Goal: Task Accomplishment & Management: Manage account settings

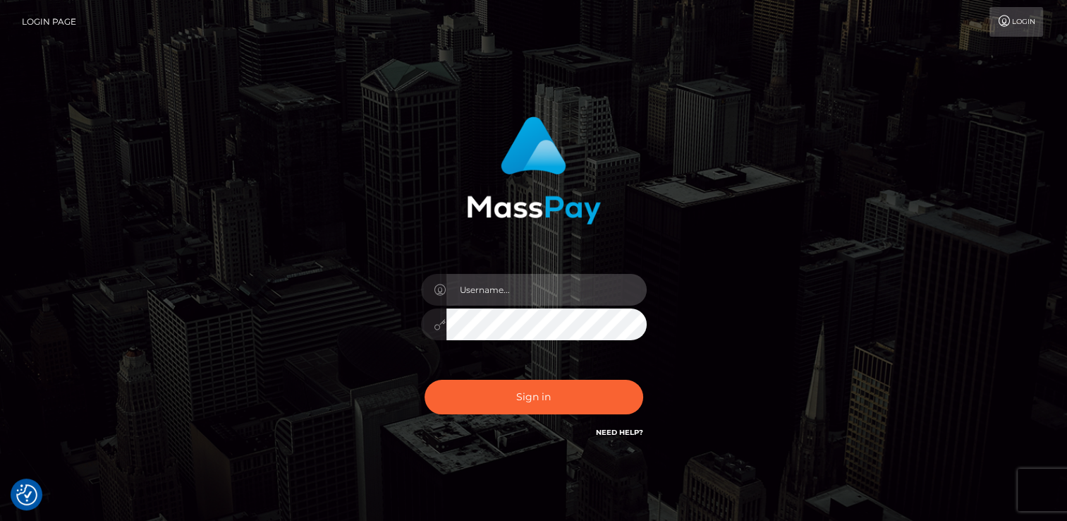
click at [529, 298] on input "text" at bounding box center [546, 290] width 200 height 32
paste input "[EMAIL_ADDRESS][DOMAIN_NAME]"
type input "[EMAIL_ADDRESS][DOMAIN_NAME]"
click at [437, 326] on icon at bounding box center [440, 324] width 12 height 11
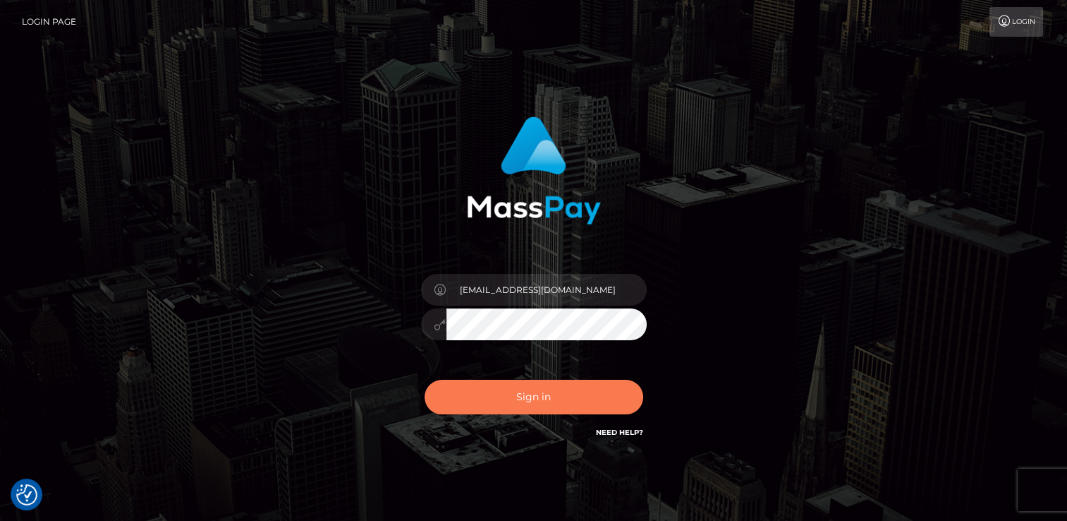
click at [508, 399] on button "Sign in" at bounding box center [534, 396] width 219 height 35
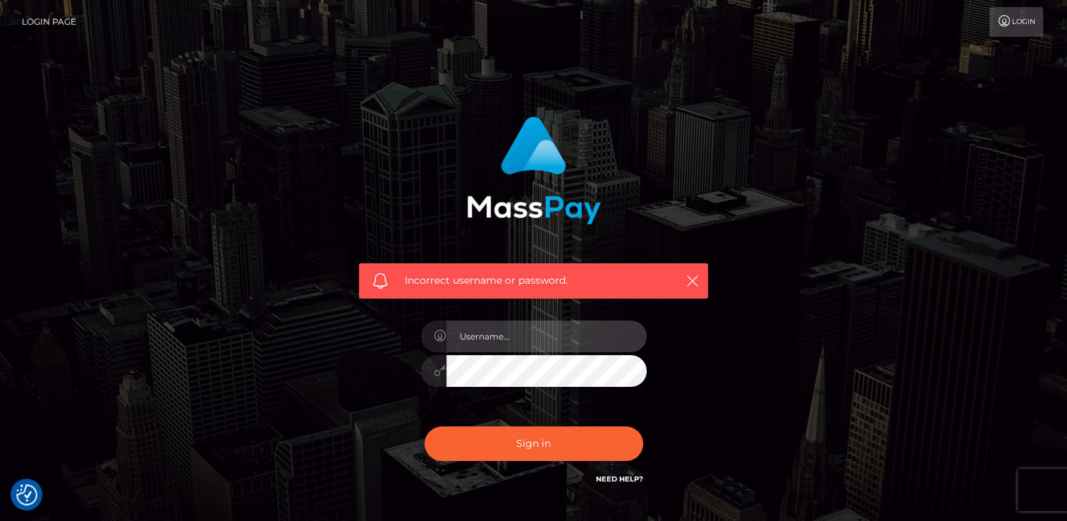
click at [499, 340] on input "text" at bounding box center [546, 336] width 200 height 32
drag, startPoint x: 497, startPoint y: 334, endPoint x: 537, endPoint y: 339, distance: 41.2
click at [497, 334] on input "text" at bounding box center [546, 336] width 200 height 32
paste input "[EMAIL_ADDRESS][DOMAIN_NAME]"
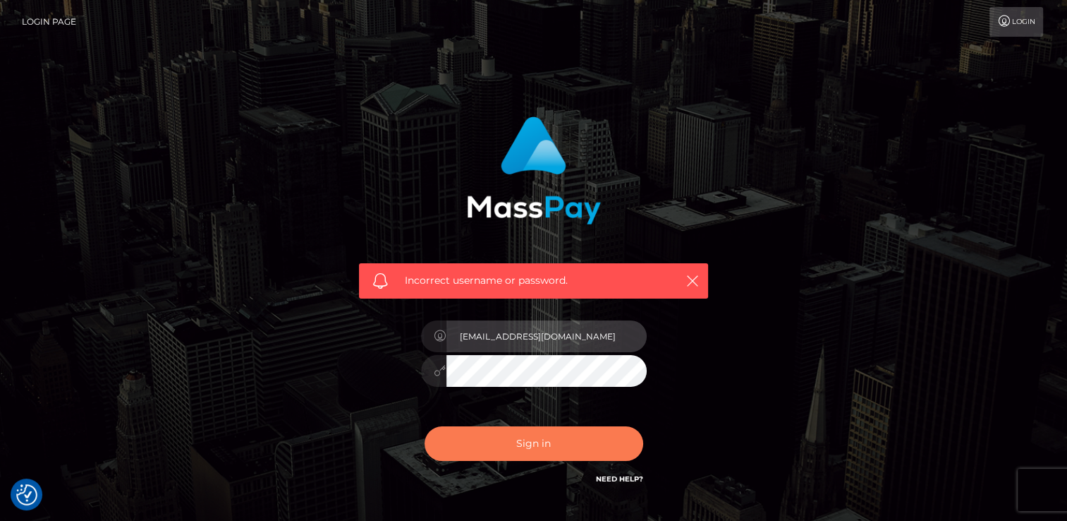
type input "[EMAIL_ADDRESS][DOMAIN_NAME]"
click at [500, 445] on button "Sign in" at bounding box center [534, 443] width 219 height 35
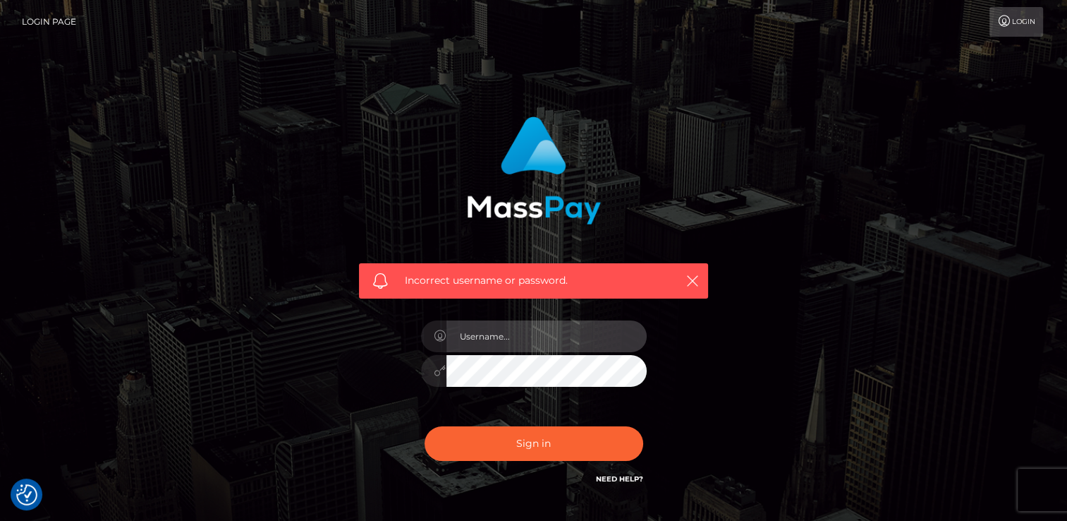
click at [534, 346] on input "text" at bounding box center [546, 336] width 200 height 32
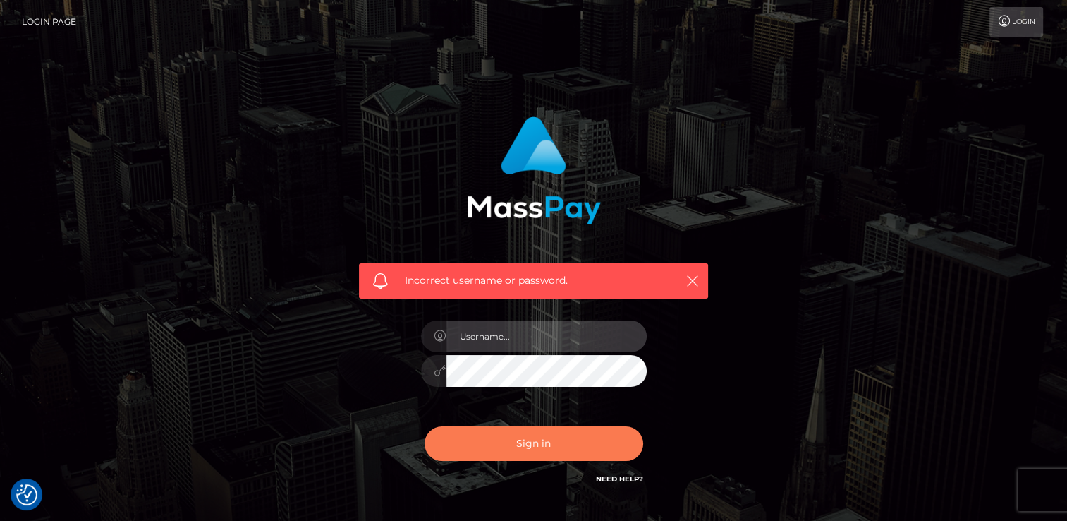
type input "[EMAIL_ADDRESS][DOMAIN_NAME]"
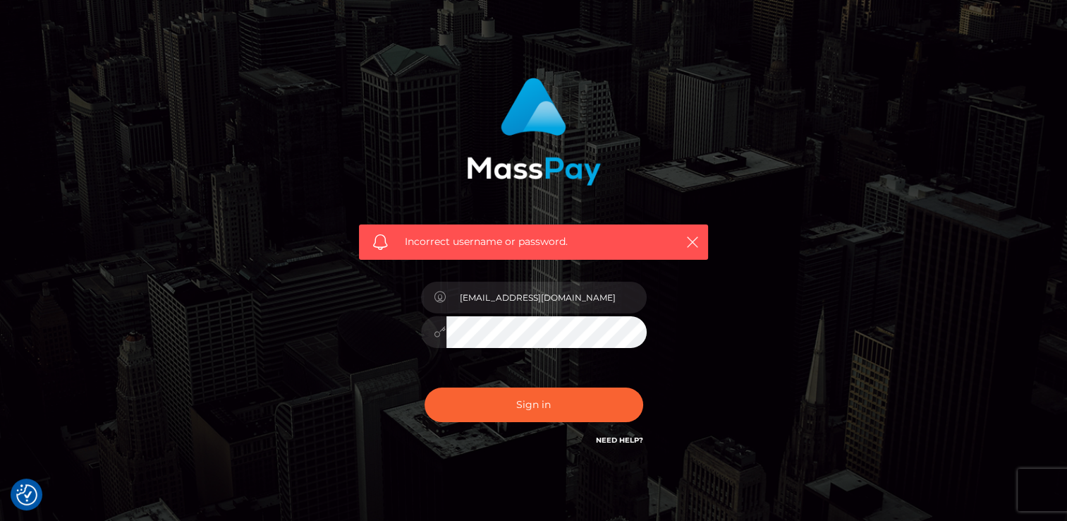
scroll to position [96, 0]
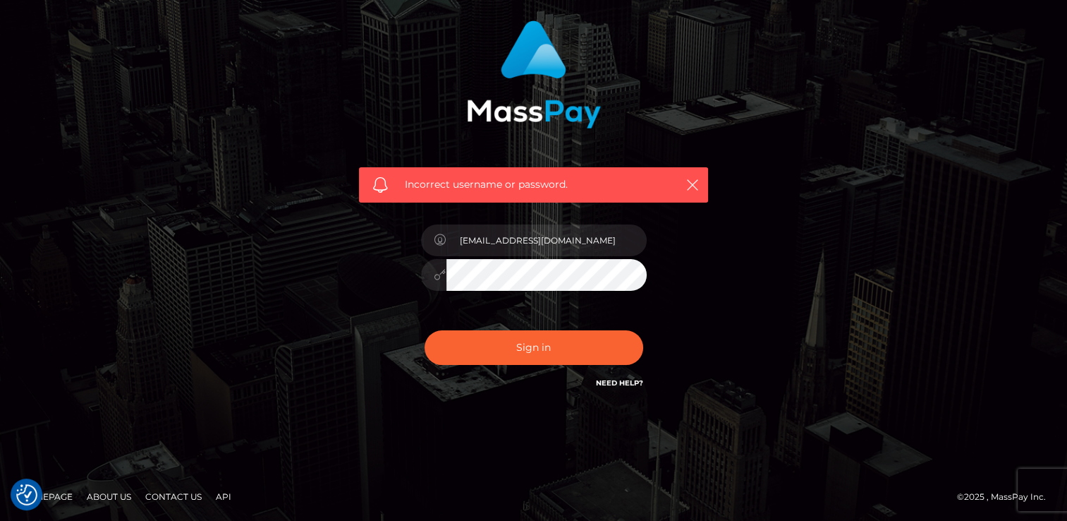
click at [618, 384] on link "Need Help?" at bounding box center [619, 382] width 47 height 9
click at [758, 139] on div "Incorrect username or password. daison.tapiero@unlok.me" at bounding box center [534, 213] width 804 height 406
click at [700, 185] on button "button" at bounding box center [692, 185] width 18 height 18
